Goal: Information Seeking & Learning: Understand process/instructions

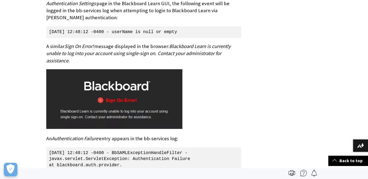
scroll to position [527, 0]
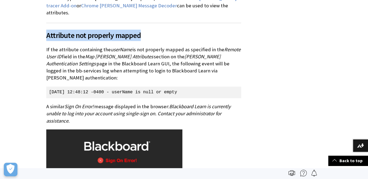
drag, startPoint x: 44, startPoint y: 13, endPoint x: 138, endPoint y: 15, distance: 94.1
click at [138, 30] on span "Attribute not properly mapped" at bounding box center [143, 35] width 195 height 11
copy span "Attribute not properly mapped"
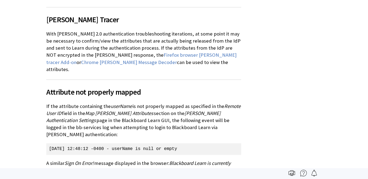
scroll to position [736, 0]
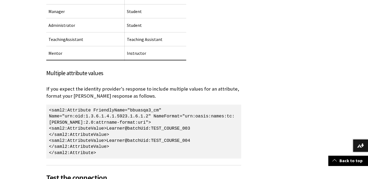
scroll to position [1601, 0]
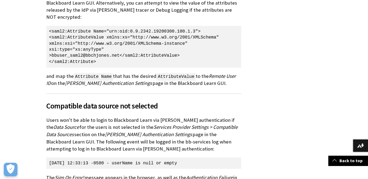
scroll to position [1041, 0]
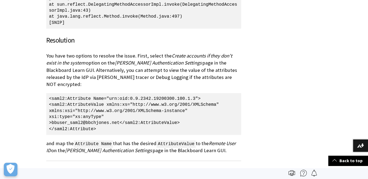
drag, startPoint x: 43, startPoint y: 27, endPoint x: 201, endPoint y: 128, distance: 187.0
copy div "You have two options to resolve the issue. First, select the Create accounts if…"
